Goal: Use online tool/utility

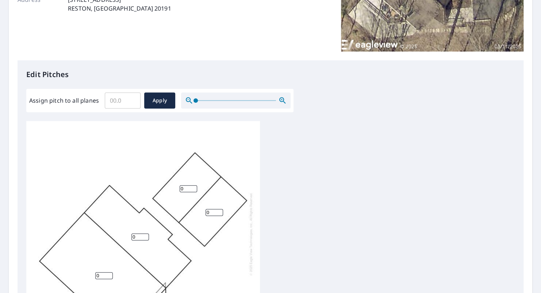
scroll to position [242, 0]
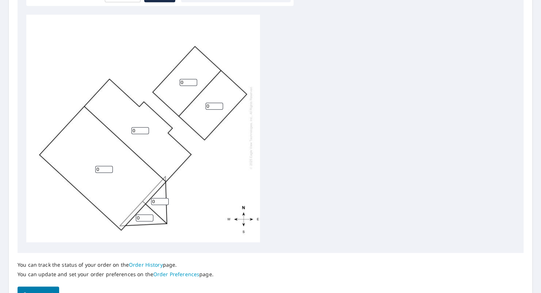
click at [187, 79] on input "0" at bounding box center [189, 82] width 18 height 7
type input "06"
click at [212, 103] on input "0" at bounding box center [215, 106] width 18 height 7
type input "06"
click at [183, 195] on div "0 0 06 06 0 0" at bounding box center [143, 127] width 234 height 229
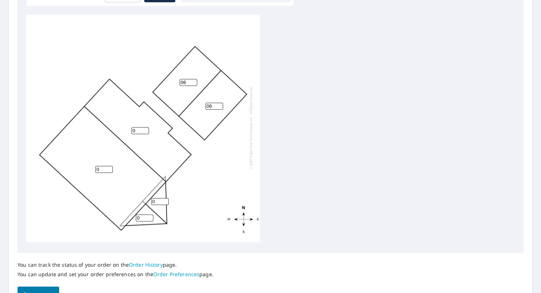
click at [102, 166] on input "0" at bounding box center [104, 169] width 18 height 7
click at [140, 127] on input "0" at bounding box center [140, 130] width 18 height 7
type input "07"
click at [106, 166] on input "0" at bounding box center [104, 169] width 18 height 7
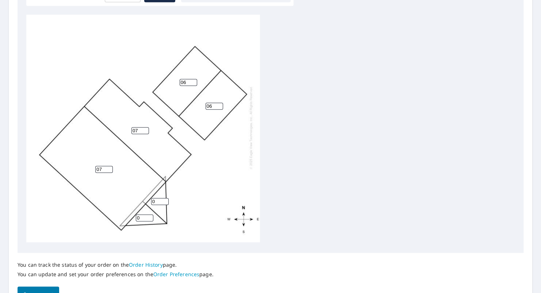
type input "07"
click at [157, 198] on input "0" at bounding box center [160, 201] width 18 height 7
type input "06"
click at [142, 214] on input "0" at bounding box center [145, 217] width 18 height 7
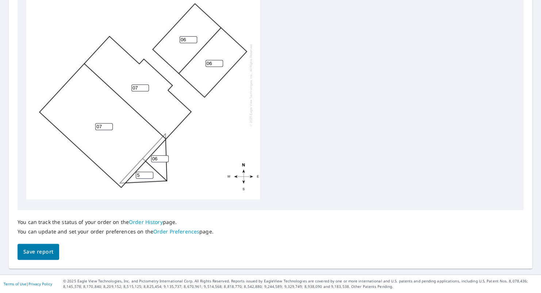
type input "5"
click at [42, 253] on span "Save report" at bounding box center [38, 251] width 30 height 9
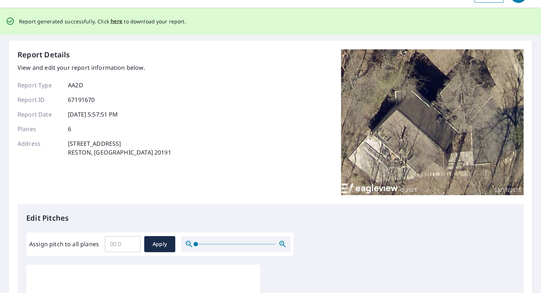
scroll to position [0, 0]
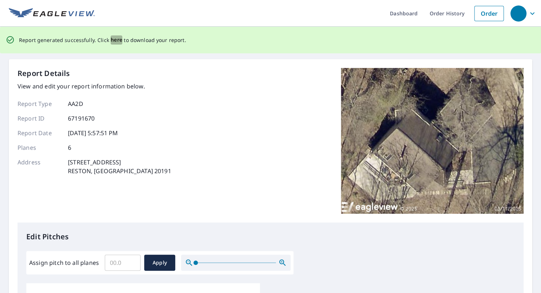
click at [113, 42] on span "here" at bounding box center [117, 39] width 12 height 9
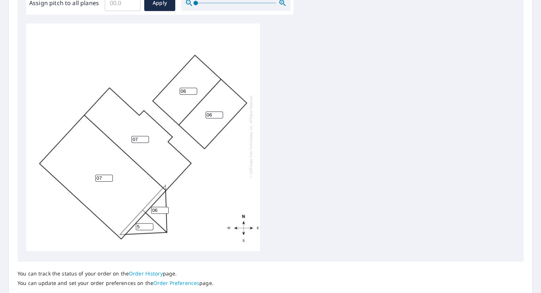
scroll to position [285, 0]
